Goal: Transaction & Acquisition: Purchase product/service

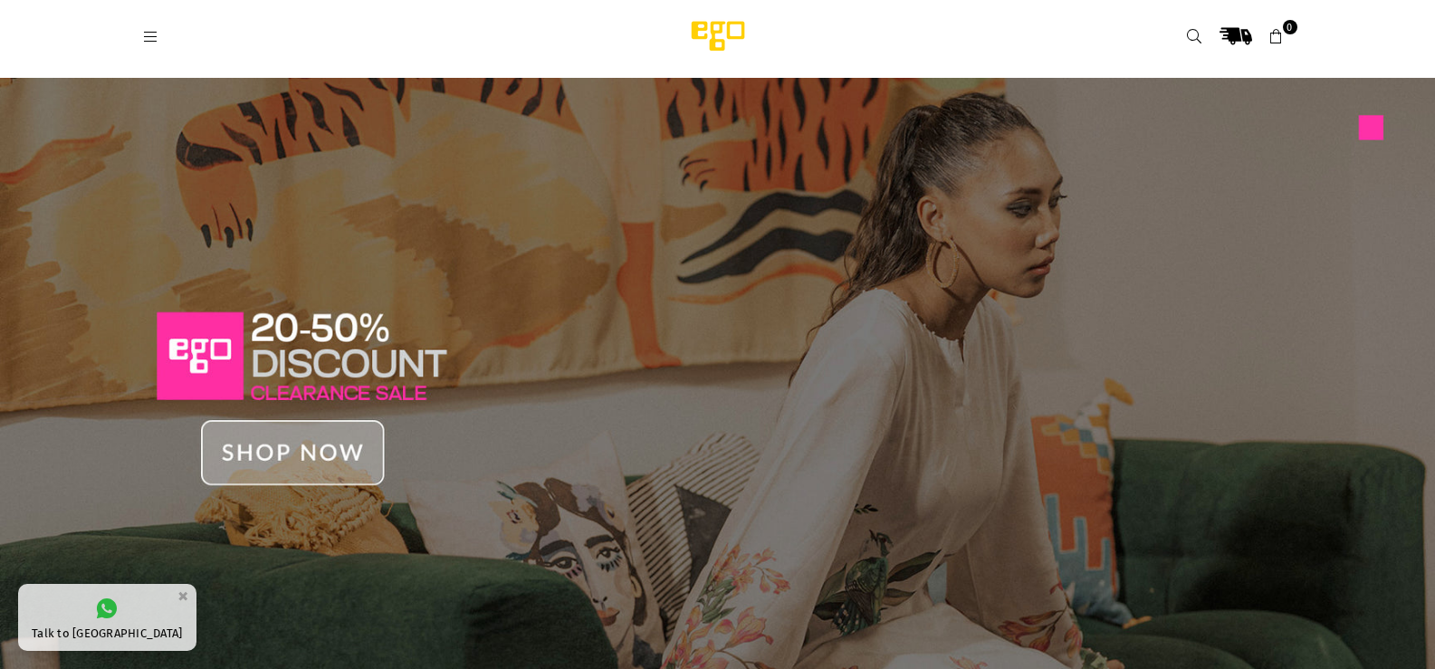
click at [149, 33] on icon at bounding box center [151, 37] width 16 height 16
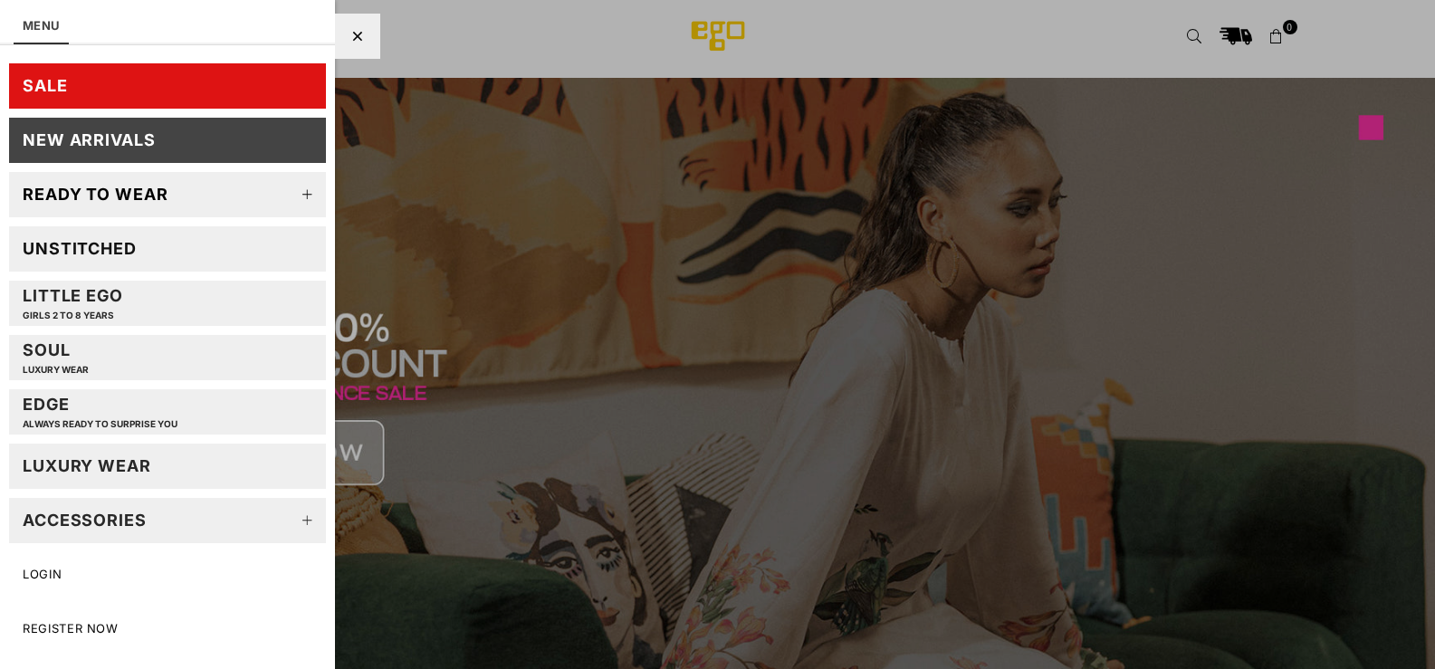
click at [90, 247] on div "Unstitched" at bounding box center [80, 248] width 114 height 21
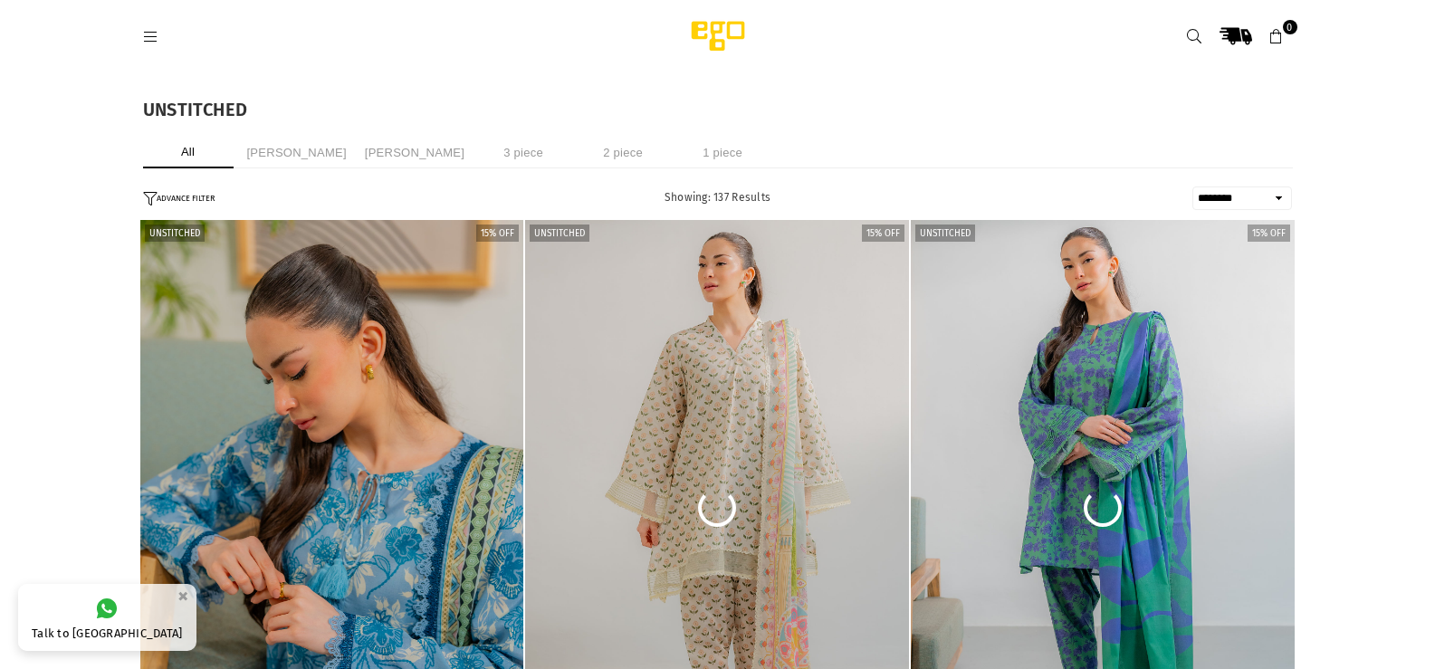
select select "******"
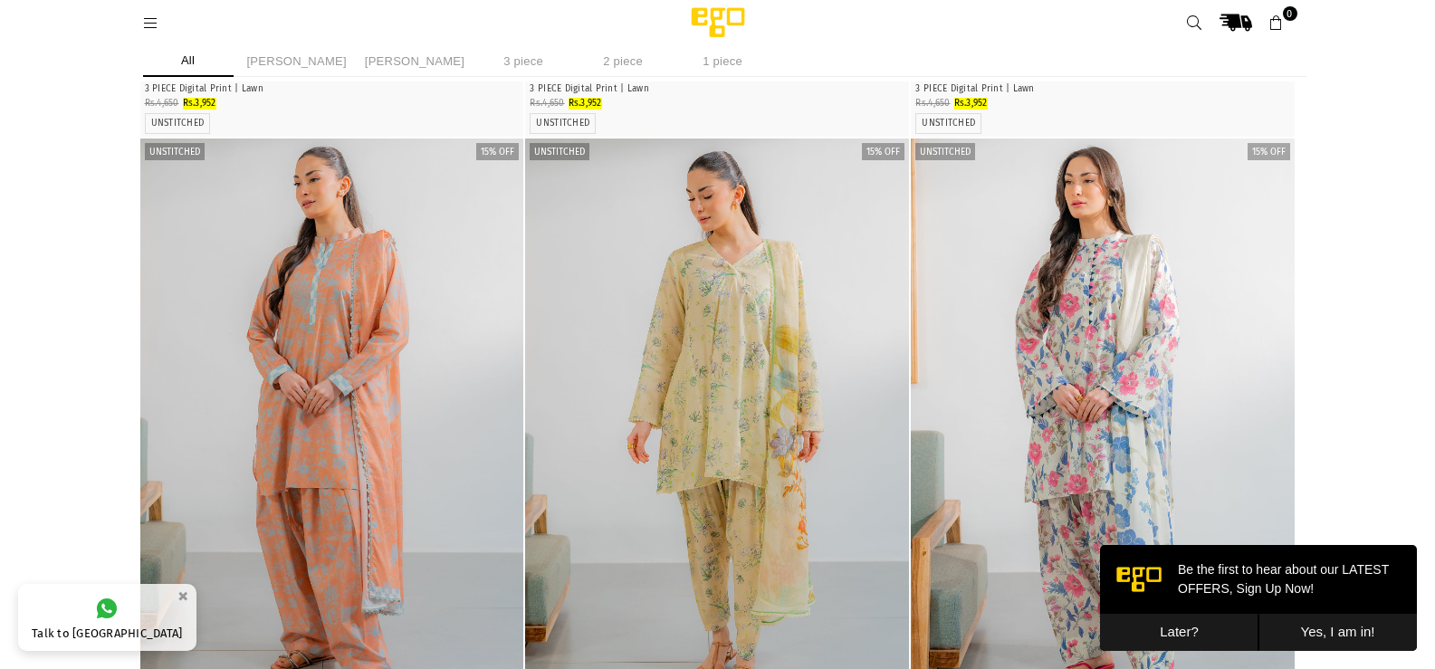
click at [1200, 630] on button "Later?" at bounding box center [1179, 632] width 158 height 37
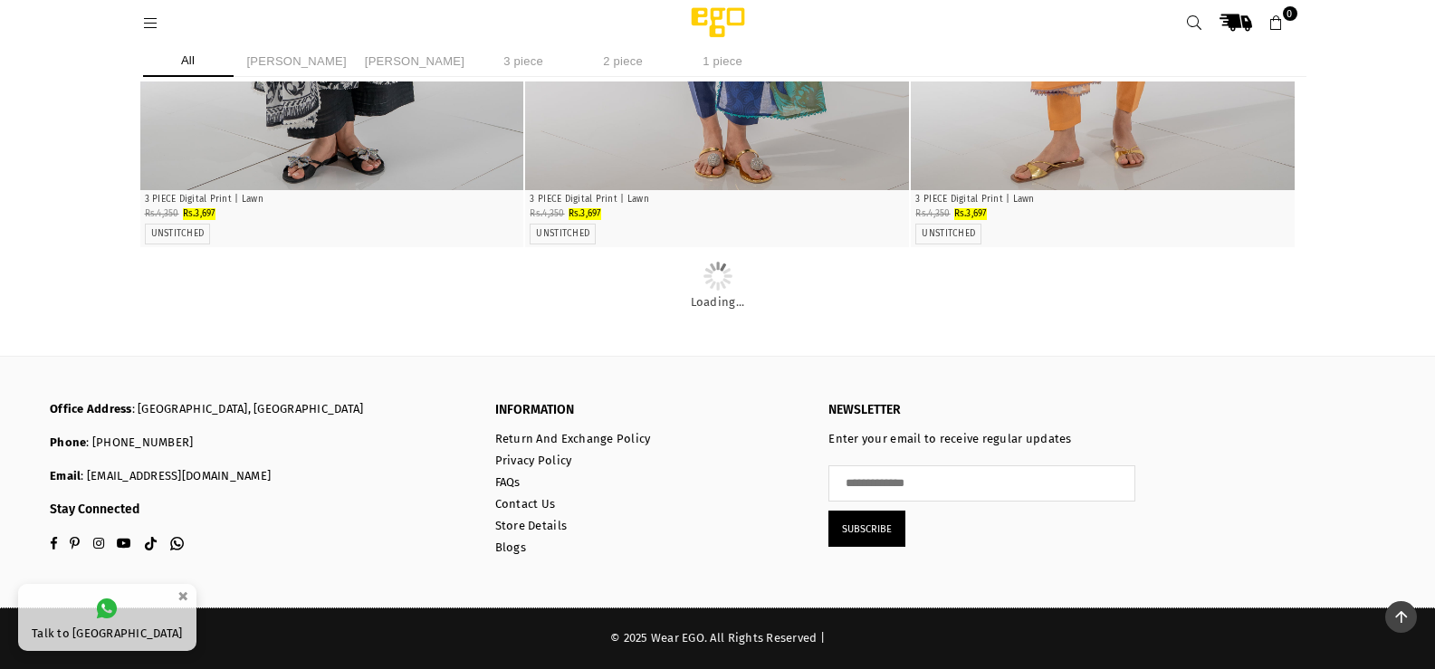
scroll to position [5867, 0]
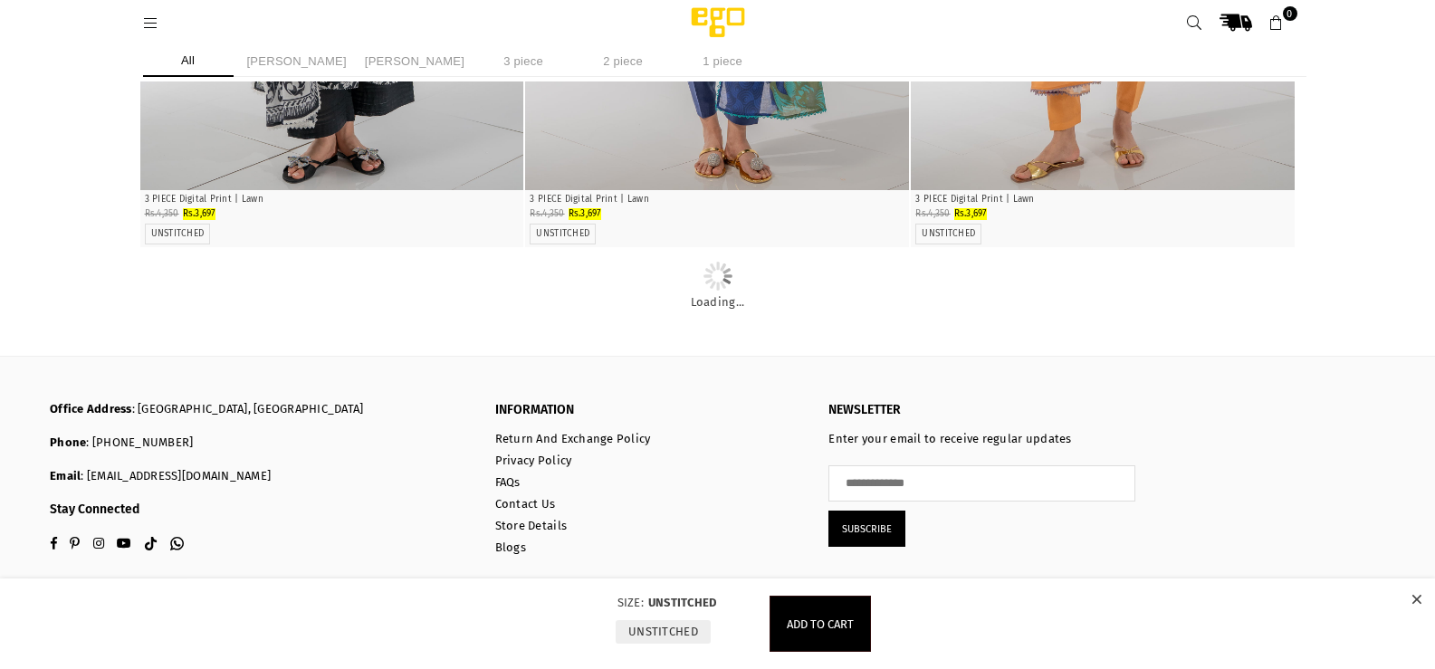
scroll to position [6139, 0]
click at [1416, 601] on icon at bounding box center [1416, 600] width 10 height 14
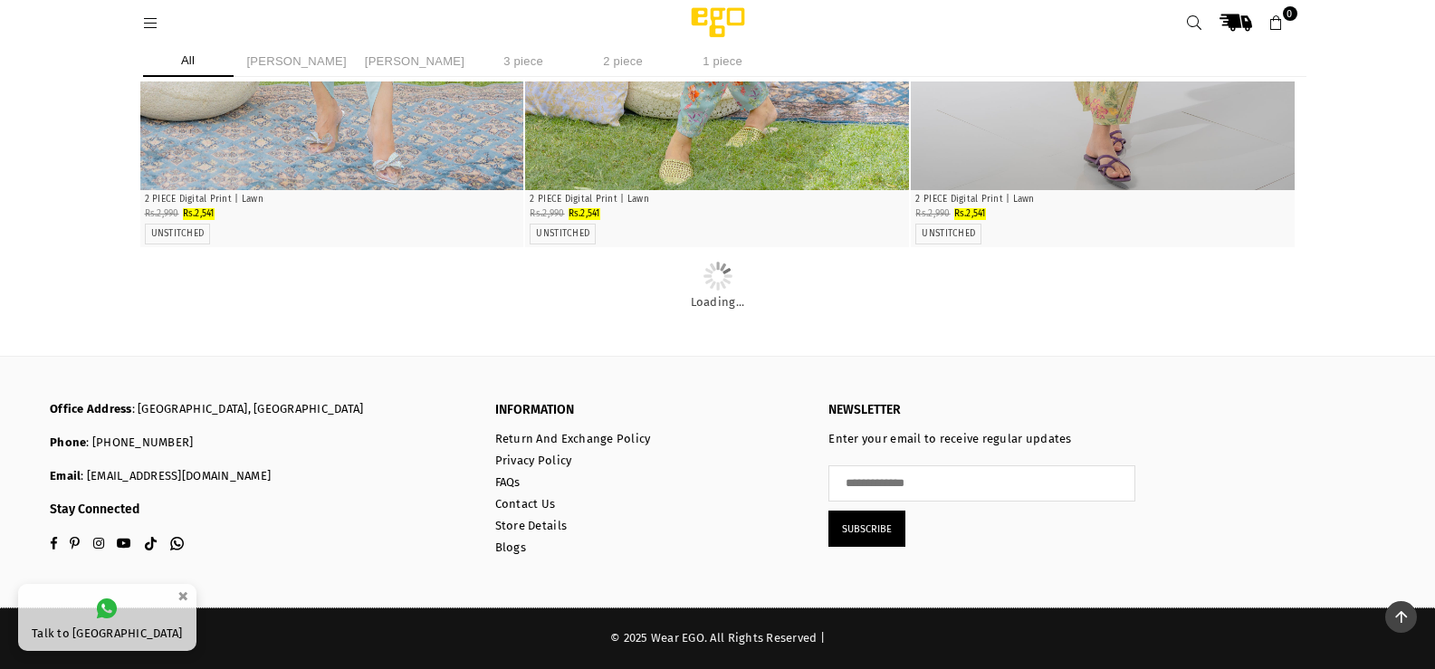
scroll to position [8402, 0]
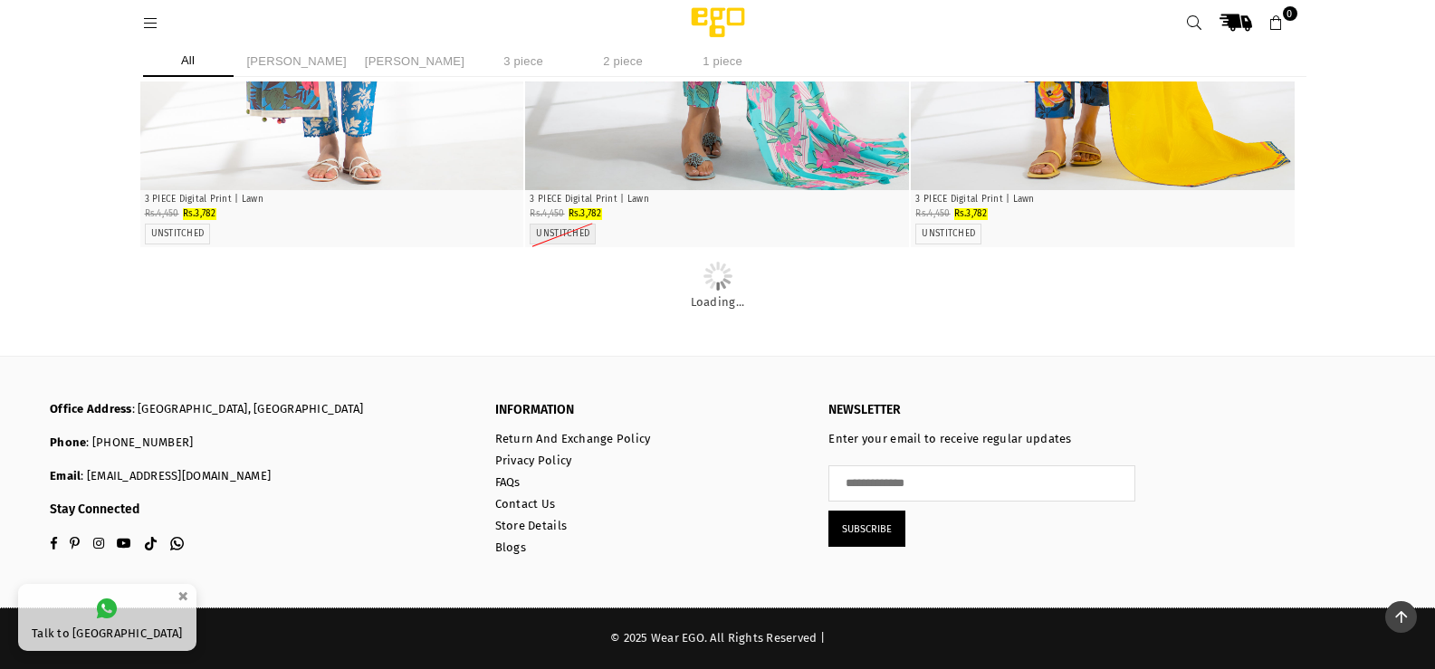
scroll to position [22734, 0]
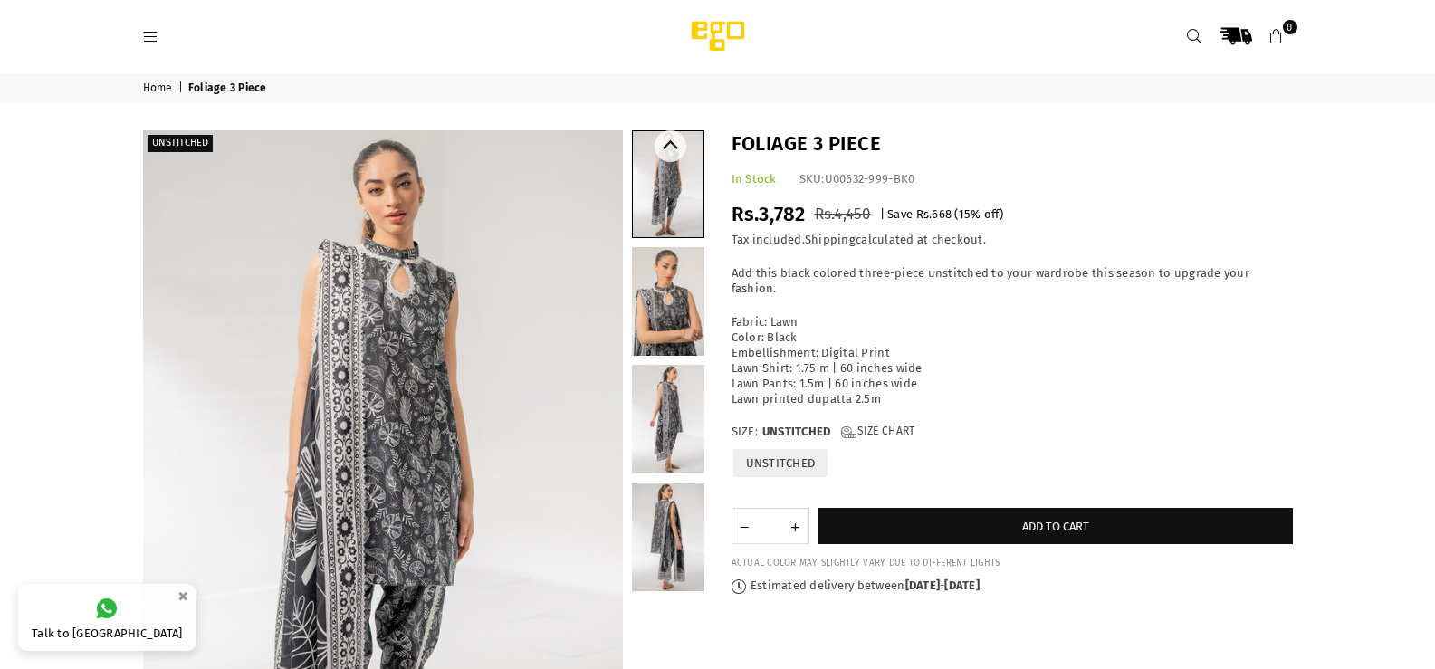
click at [674, 311] on link at bounding box center [668, 301] width 72 height 109
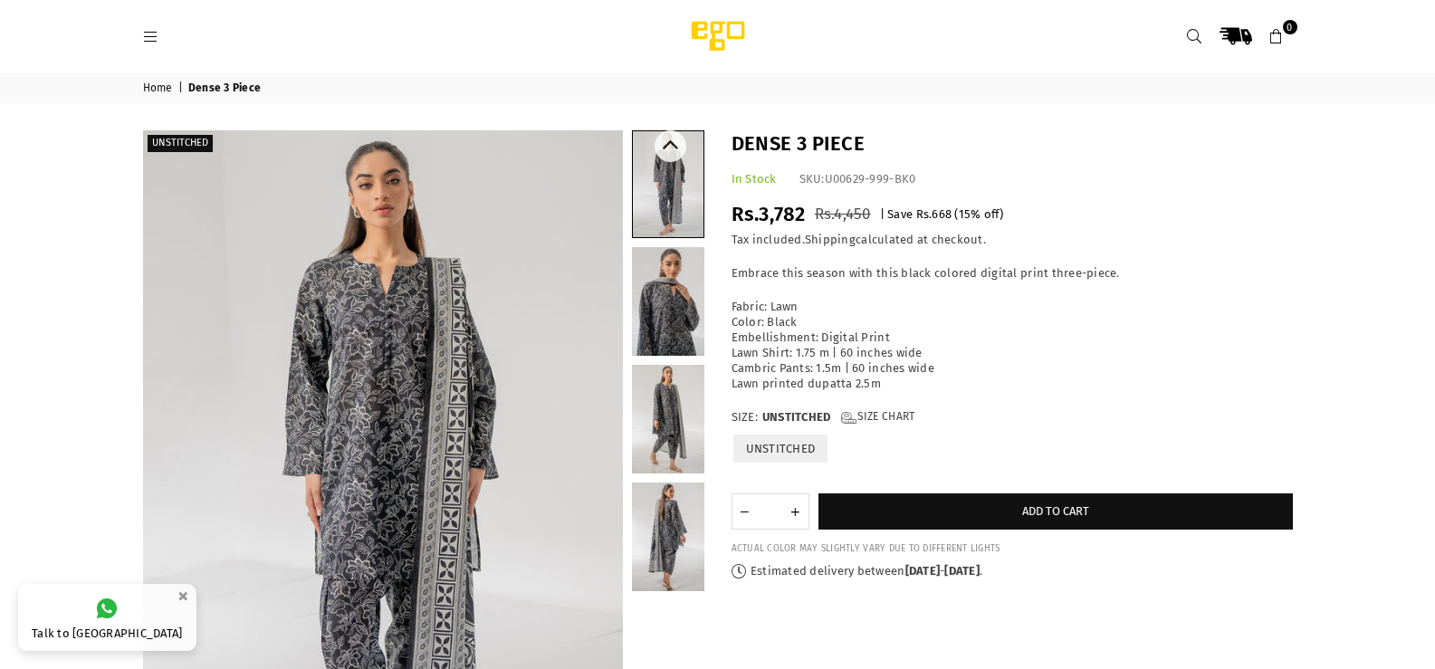
click at [667, 291] on link at bounding box center [668, 301] width 72 height 109
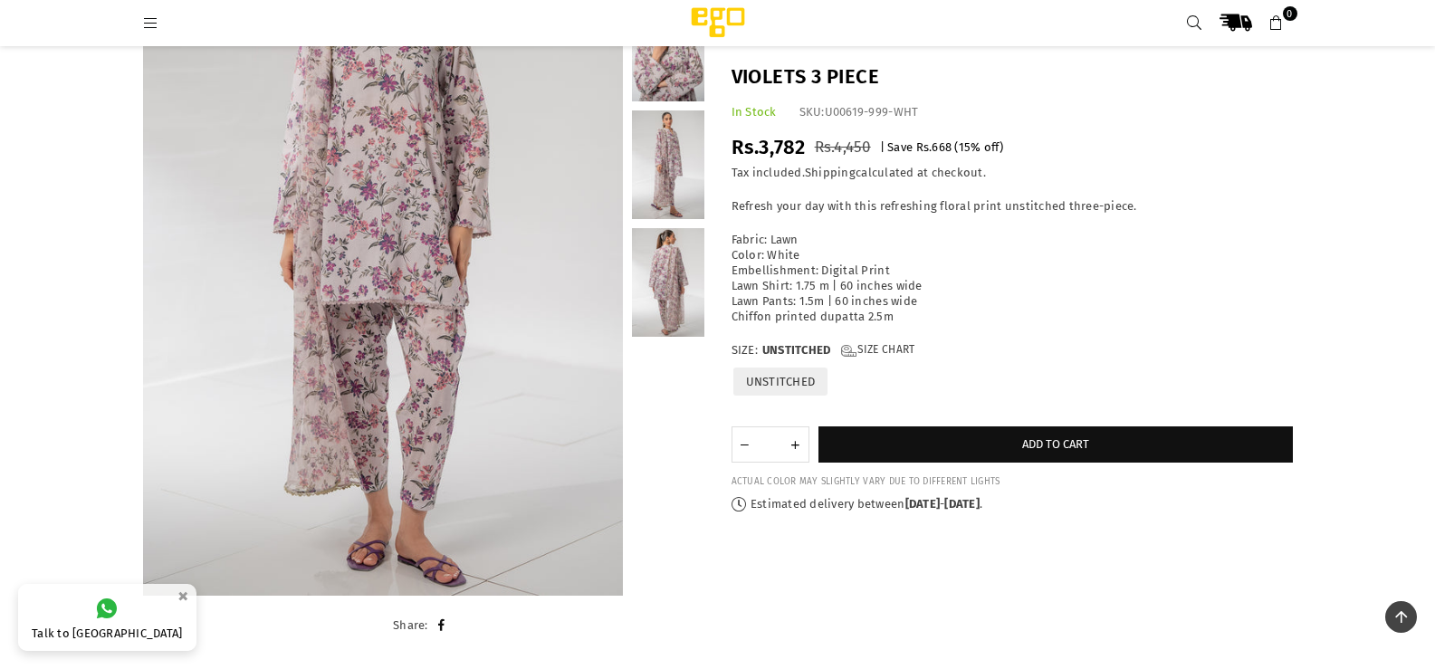
scroll to position [136, 0]
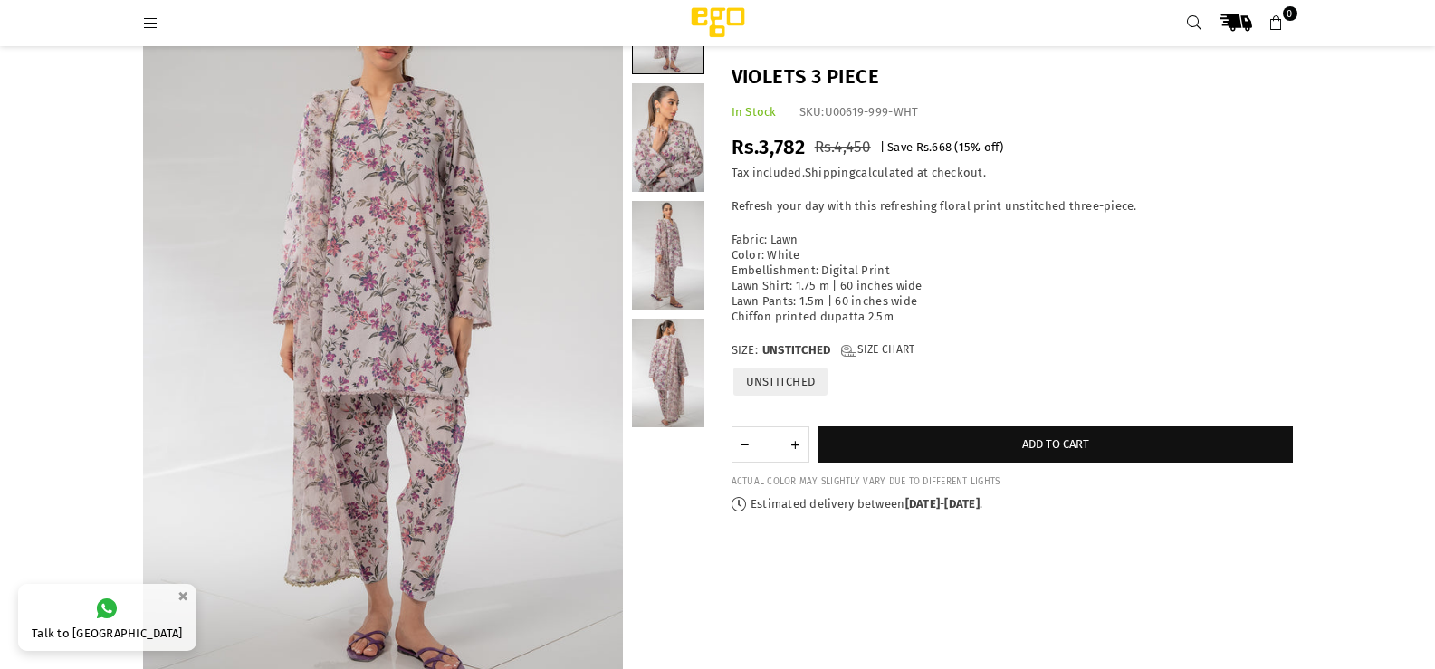
click at [684, 145] on link at bounding box center [668, 137] width 72 height 109
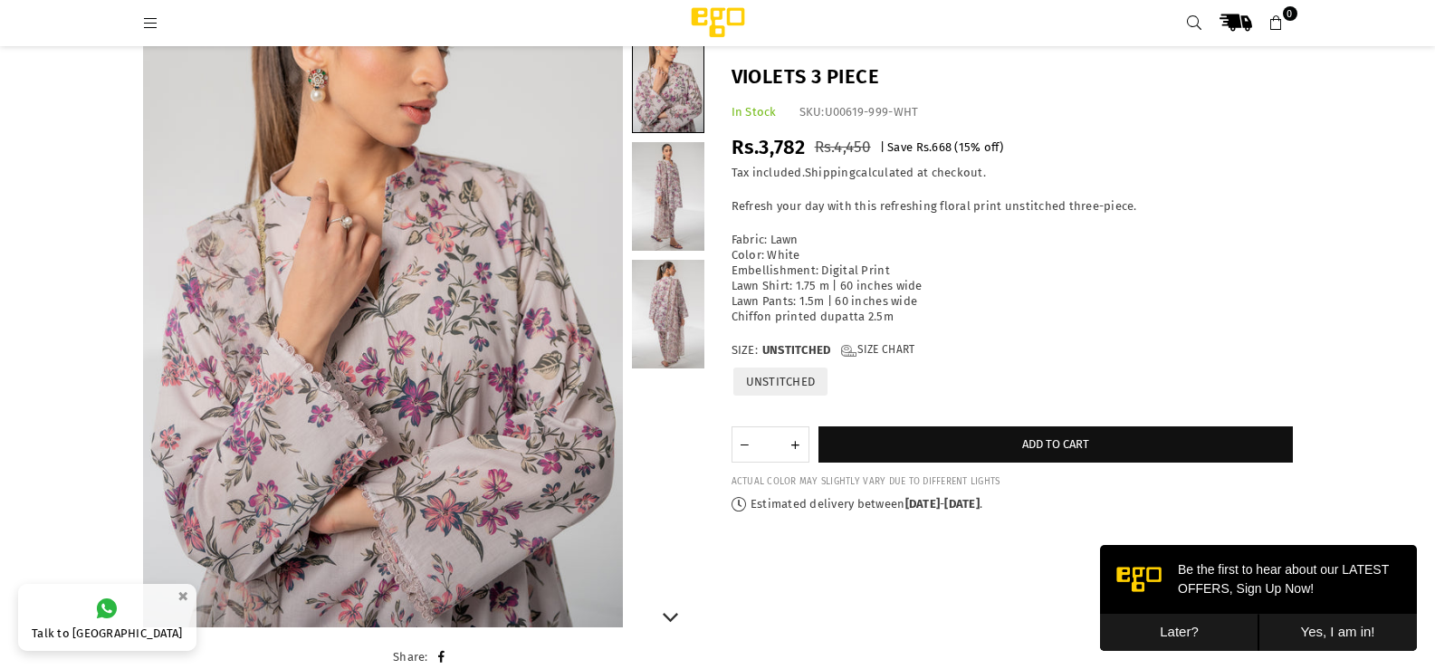
scroll to position [226, 0]
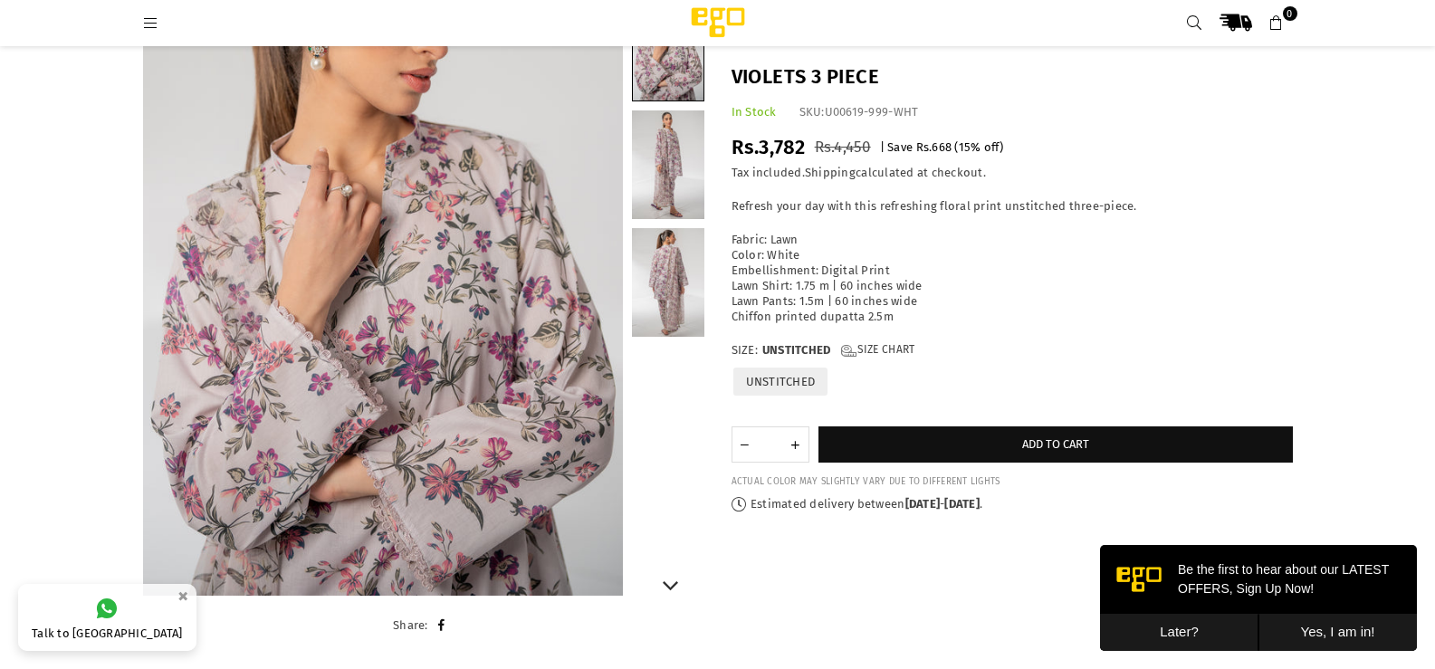
click at [674, 275] on link at bounding box center [668, 282] width 72 height 109
